Goal: Use online tool/utility: Utilize a website feature to perform a specific function

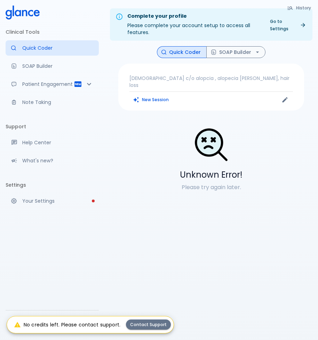
click at [203, 96] on div "New Session" at bounding box center [170, 100] width 82 height 10
click at [197, 95] on div "New Session" at bounding box center [170, 100] width 82 height 10
click at [163, 77] on p "[DEMOGRAPHIC_DATA] c/o alopcia , alopecia [PERSON_NAME], hair loss" at bounding box center [210, 82] width 163 height 14
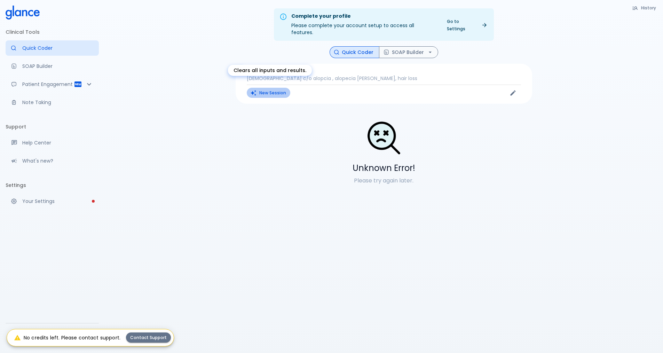
click at [276, 88] on button "New Session" at bounding box center [268, 93] width 43 height 10
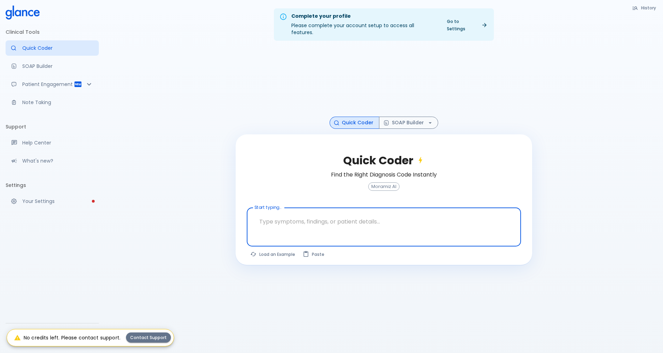
click at [287, 216] on textarea at bounding box center [384, 221] width 264 height 22
type textarea "burining mecturion diagnosis as UTI"
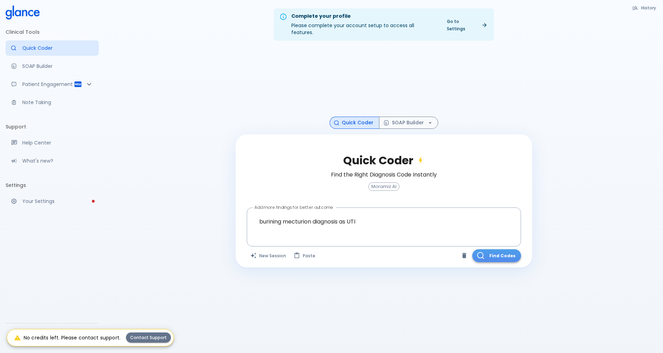
click at [503, 249] on button "Find Codes" at bounding box center [496, 255] width 49 height 13
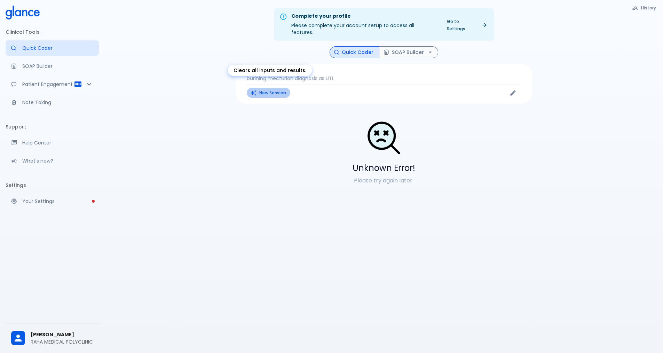
click at [273, 88] on button "New Session" at bounding box center [268, 93] width 43 height 10
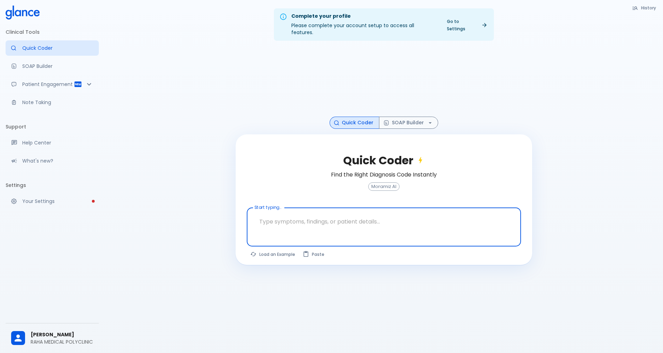
click at [300, 223] on textarea at bounding box center [384, 221] width 264 height 22
type textarea "URINERY TARCE INFECTIONS"
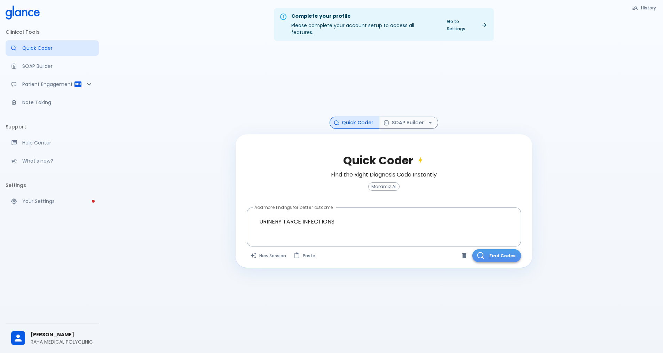
click at [513, 249] on button "Find Codes" at bounding box center [496, 255] width 49 height 13
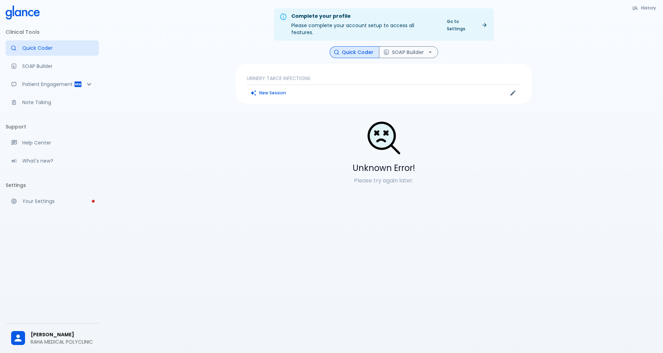
click at [291, 75] on p "URINERY TARCE INFECTIONS" at bounding box center [384, 78] width 274 height 7
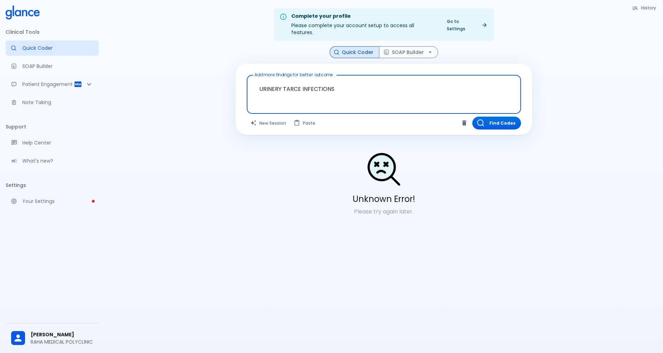
drag, startPoint x: 357, startPoint y: 83, endPoint x: 254, endPoint y: 79, distance: 103.4
click at [254, 79] on textarea "URINERY TARCE INFECTIONS" at bounding box center [384, 89] width 264 height 22
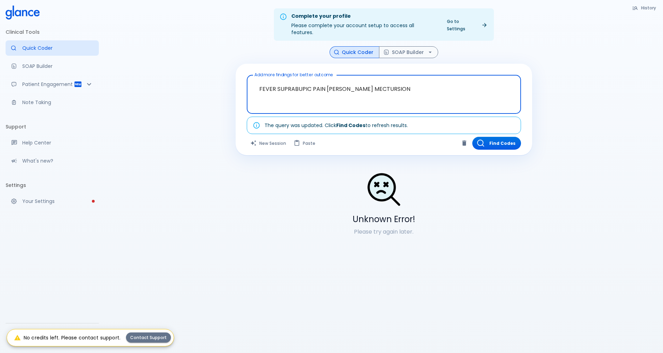
type textarea "FEVER SUPRABUPIC PAIN BIRING MECTURSION"
click at [287, 122] on div "The query was updated. Click Find Codes to refresh results." at bounding box center [335, 125] width 143 height 13
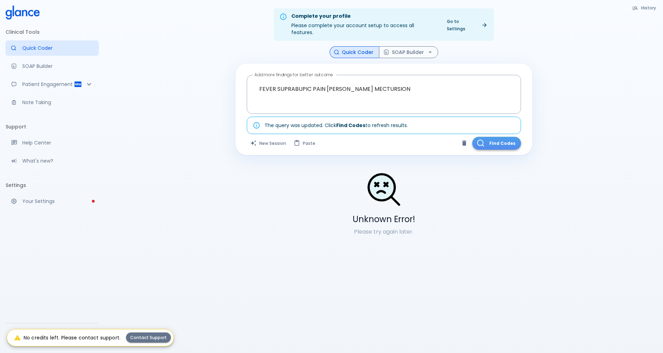
click at [490, 137] on button "Find Codes" at bounding box center [496, 143] width 49 height 13
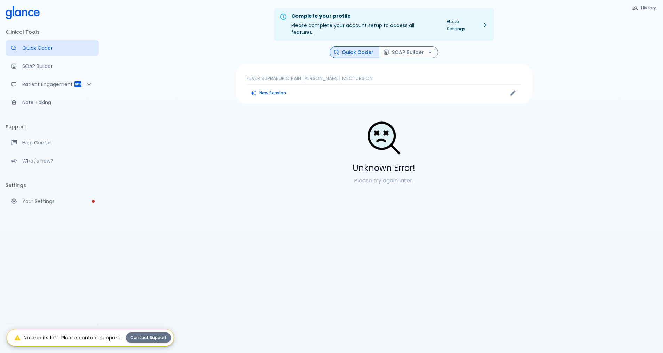
click at [438, 255] on div "Complete your profile Please complete your account setup to access all features…" at bounding box center [383, 184] width 558 height 369
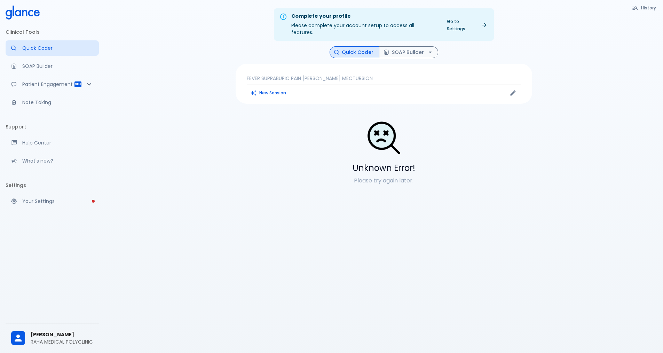
click at [436, 256] on div "Complete your profile Please complete your account setup to access all features…" at bounding box center [383, 184] width 558 height 369
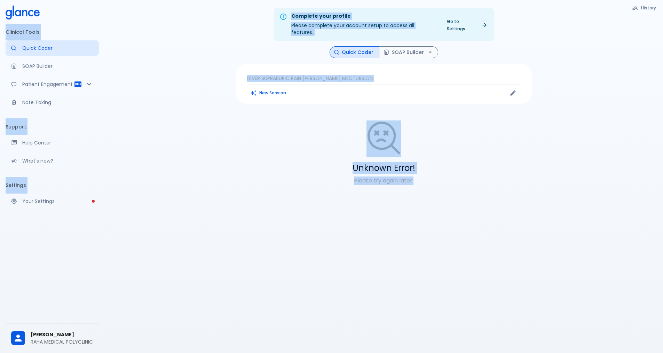
click at [450, 228] on div "Complete your profile Please complete your account setup to access all features…" at bounding box center [383, 184] width 558 height 369
click at [415, 169] on div "Unknown Error! Please try again later." at bounding box center [383, 152] width 296 height 64
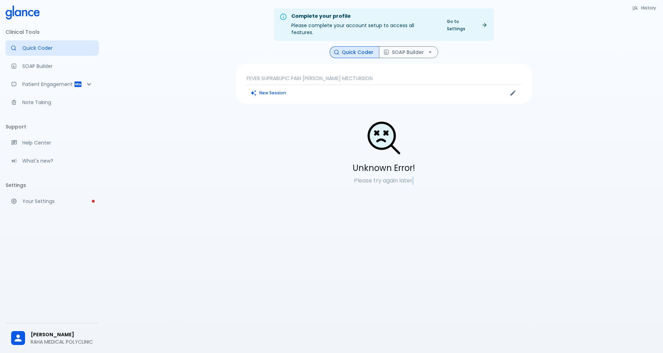
click at [415, 169] on div "Unknown Error! Please try again later." at bounding box center [383, 152] width 296 height 64
click at [374, 120] on img at bounding box center [383, 137] width 35 height 35
click at [258, 88] on button "New Session" at bounding box center [268, 93] width 43 height 10
